Goal: Task Accomplishment & Management: Use online tool/utility

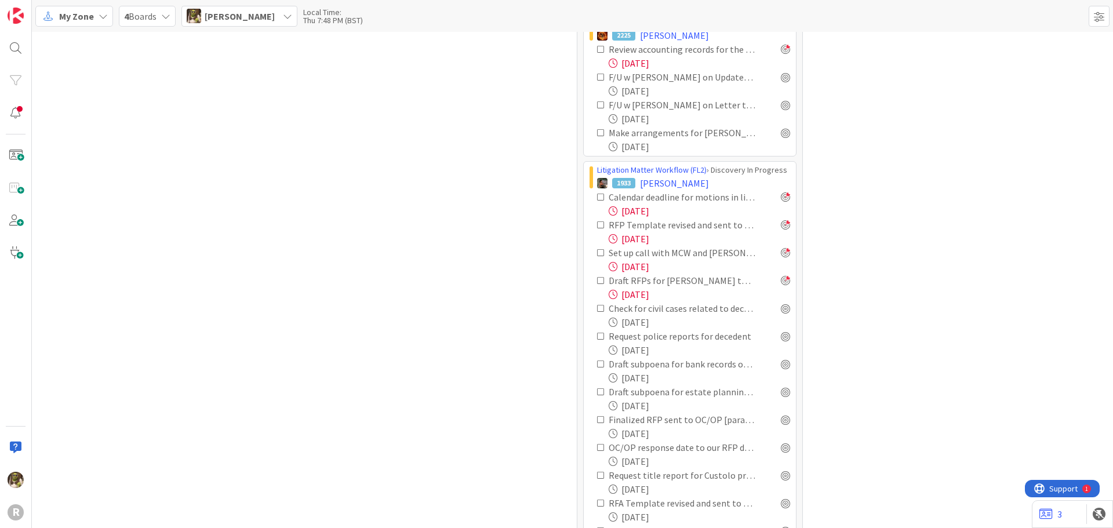
scroll to position [1109, 0]
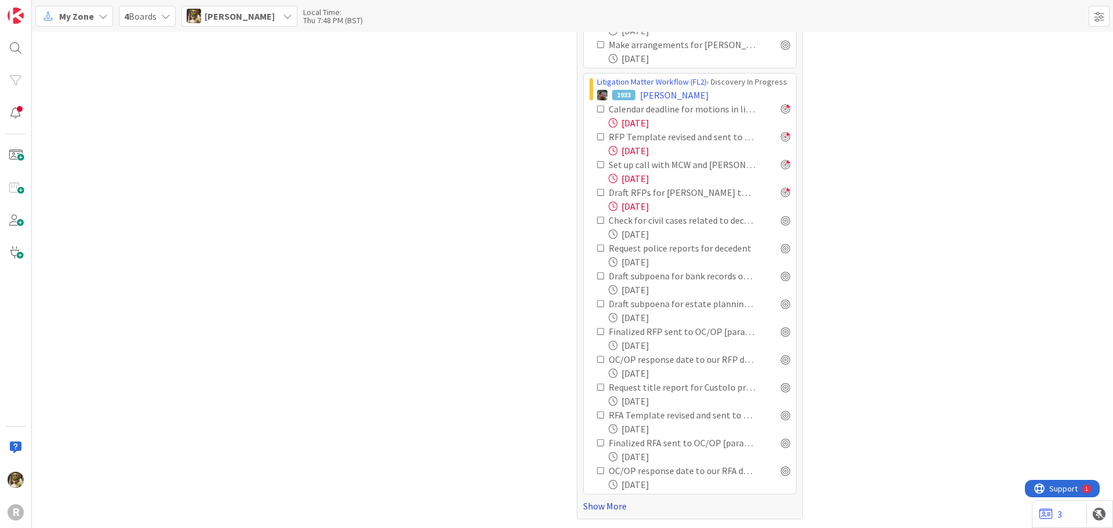
click at [609, 509] on link "Show More" at bounding box center [689, 506] width 213 height 14
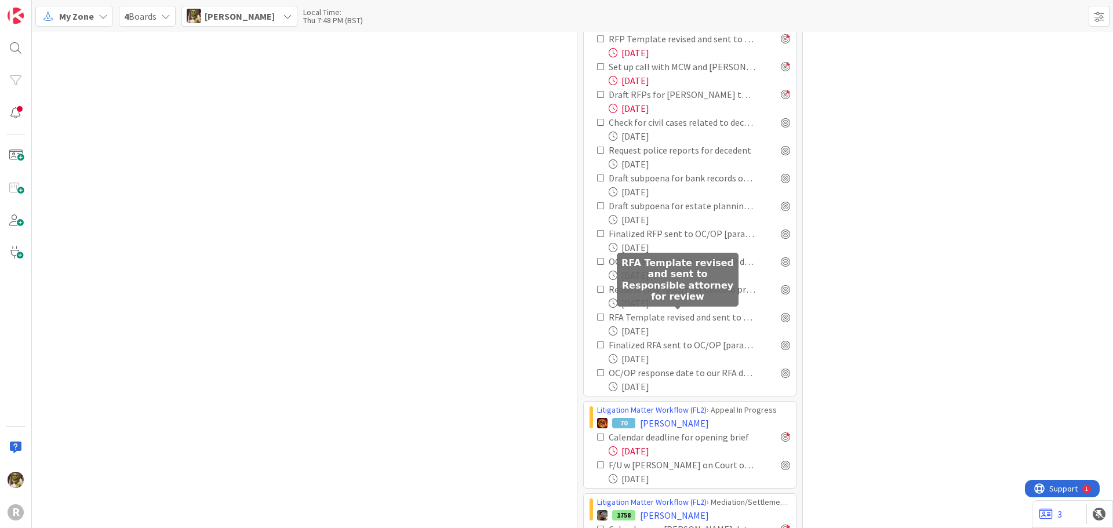
scroll to position [1399, 0]
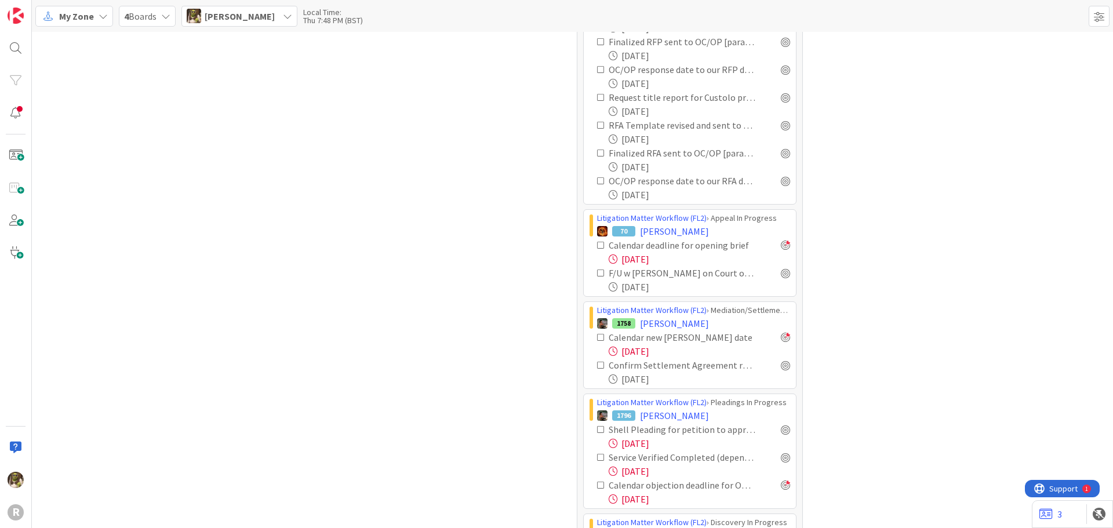
click at [599, 339] on icon at bounding box center [601, 337] width 8 height 8
click at [598, 335] on icon at bounding box center [601, 337] width 8 height 8
click at [597, 336] on icon at bounding box center [601, 337] width 8 height 8
click at [661, 340] on div "Calendar new TEDRA date" at bounding box center [682, 337] width 147 height 14
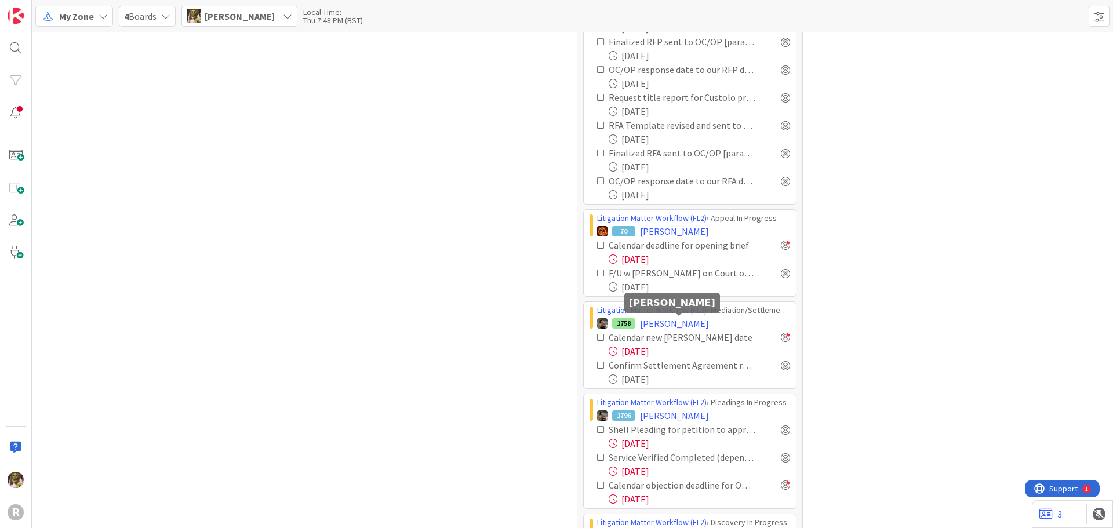
click at [669, 325] on span "STANDRIDGE, Amanda" at bounding box center [674, 324] width 69 height 14
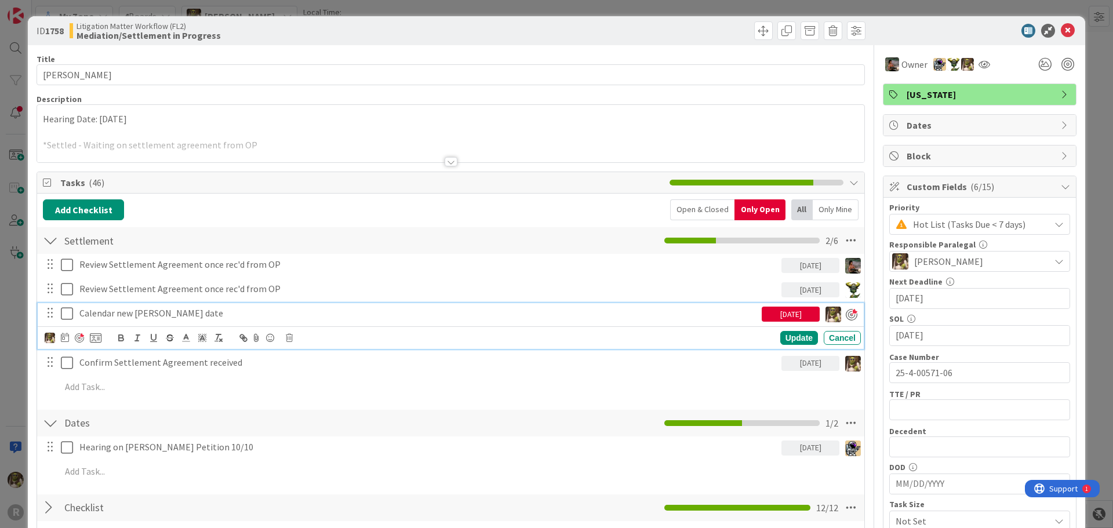
click at [71, 314] on icon at bounding box center [67, 314] width 12 height 14
